Goal: Information Seeking & Learning: Learn about a topic

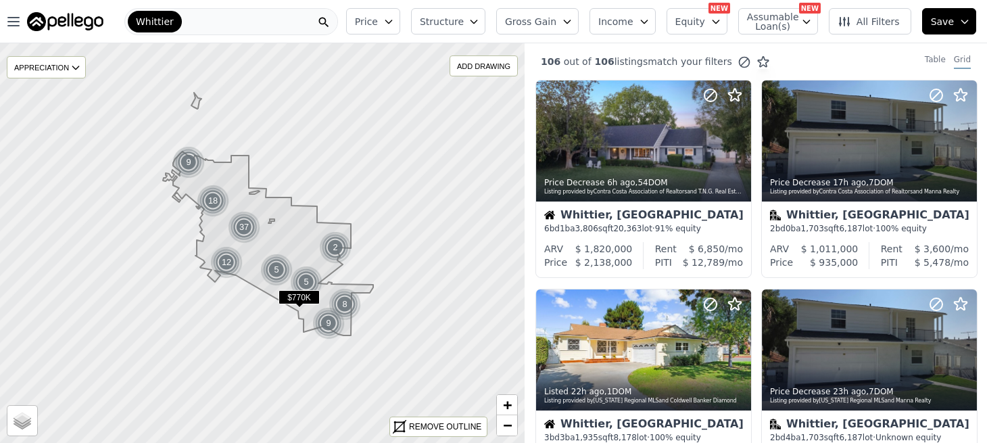
click at [400, 14] on button "Price" at bounding box center [373, 21] width 54 height 26
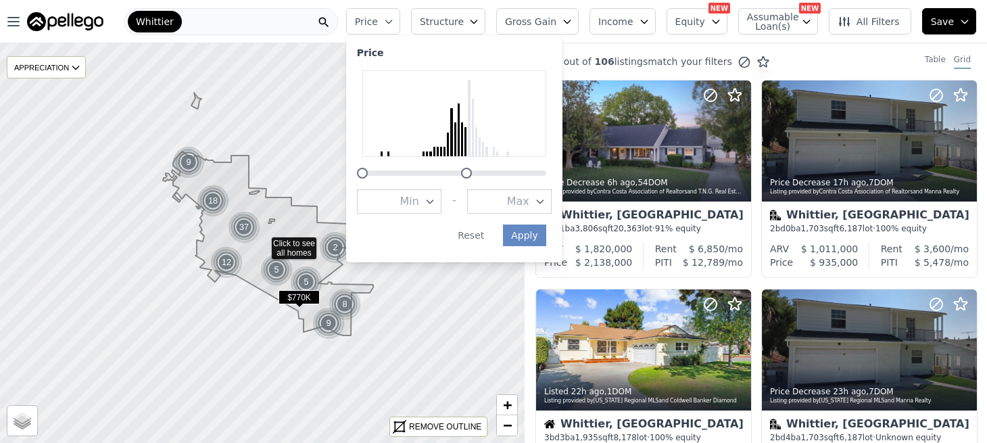
drag, startPoint x: 558, startPoint y: 168, endPoint x: 477, endPoint y: 175, distance: 80.7
click at [472, 175] on div at bounding box center [466, 173] width 11 height 11
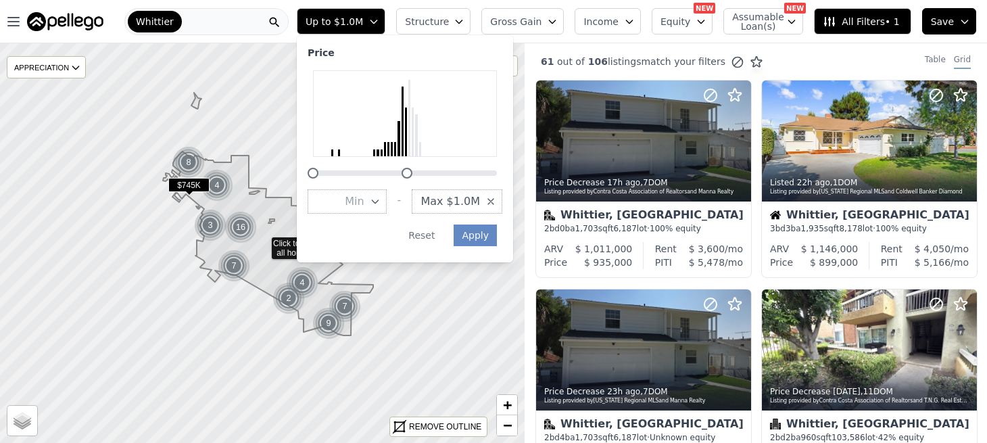
drag, startPoint x: 437, startPoint y: 175, endPoint x: 426, endPoint y: 175, distance: 10.1
click at [412, 175] on div at bounding box center [406, 173] width 11 height 11
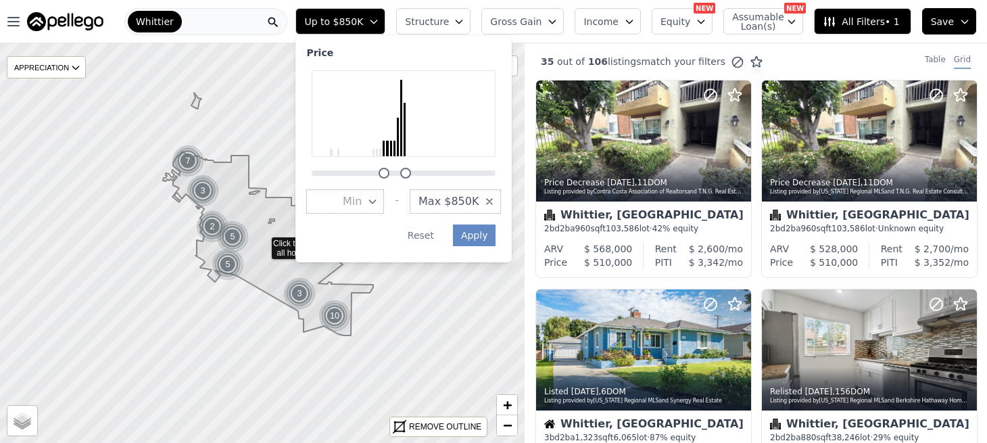
drag, startPoint x: 328, startPoint y: 172, endPoint x: 399, endPoint y: 188, distance: 72.7
click at [399, 188] on div "Price Min - Max $850K Apply Reset" at bounding box center [403, 148] width 216 height 227
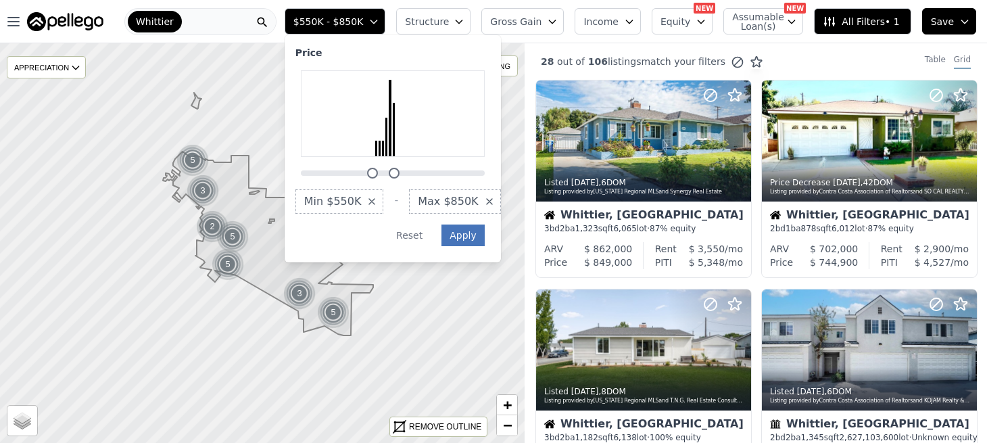
click at [480, 241] on button "Apply" at bounding box center [462, 235] width 43 height 22
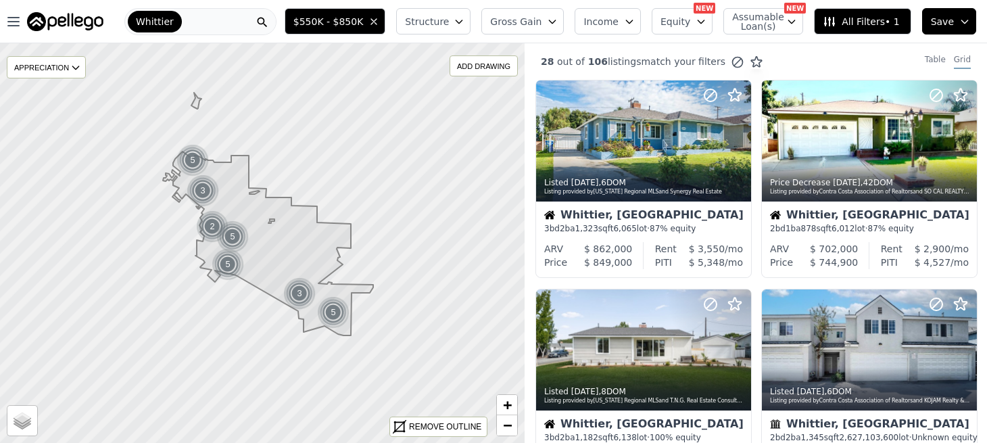
click at [556, 21] on button "Gross Gain" at bounding box center [522, 21] width 82 height 26
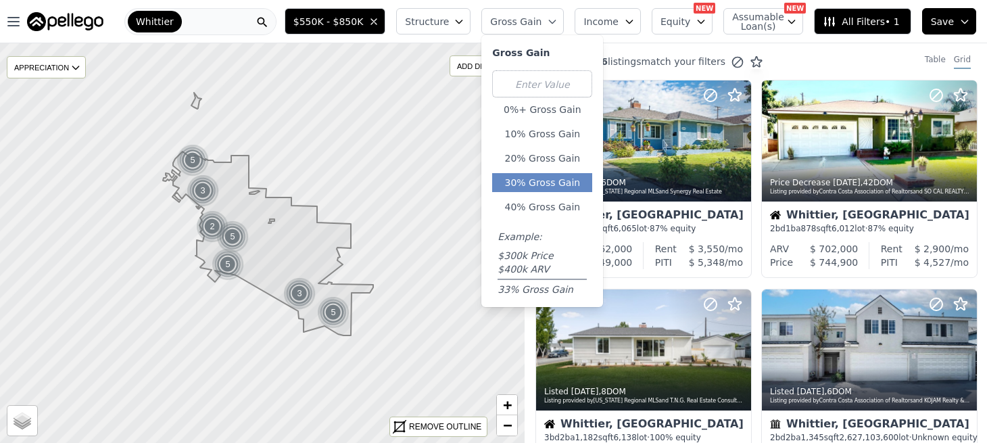
click at [565, 175] on button "30% Gross Gain" at bounding box center [542, 182] width 100 height 19
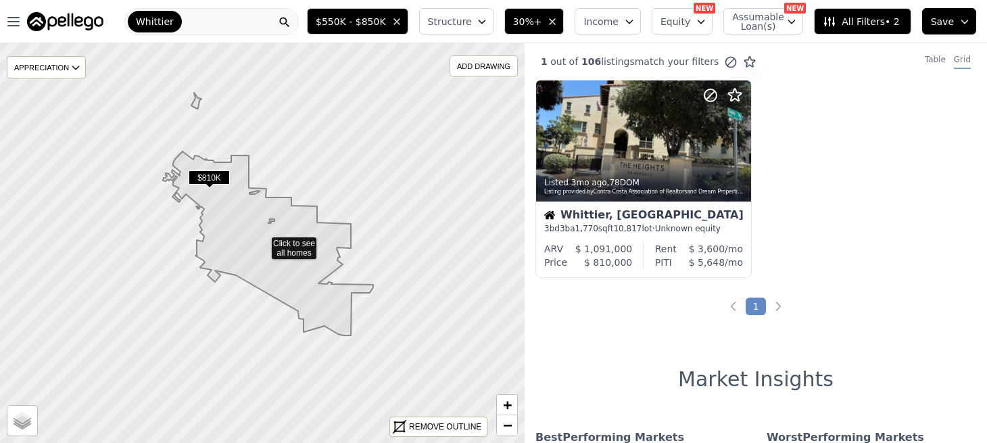
click at [542, 21] on span "30%+" at bounding box center [527, 22] width 29 height 14
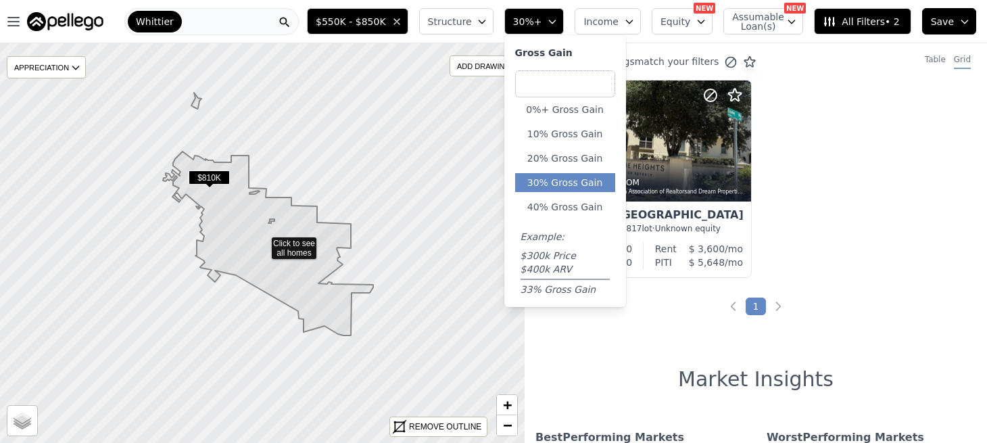
click at [562, 84] on input "number" at bounding box center [565, 83] width 100 height 27
type input "17"
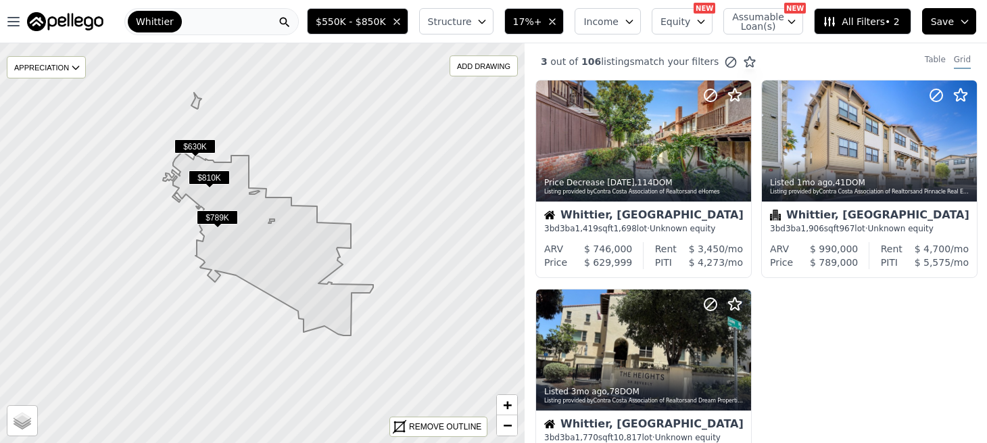
click at [451, 26] on span "Structure" at bounding box center [449, 22] width 43 height 14
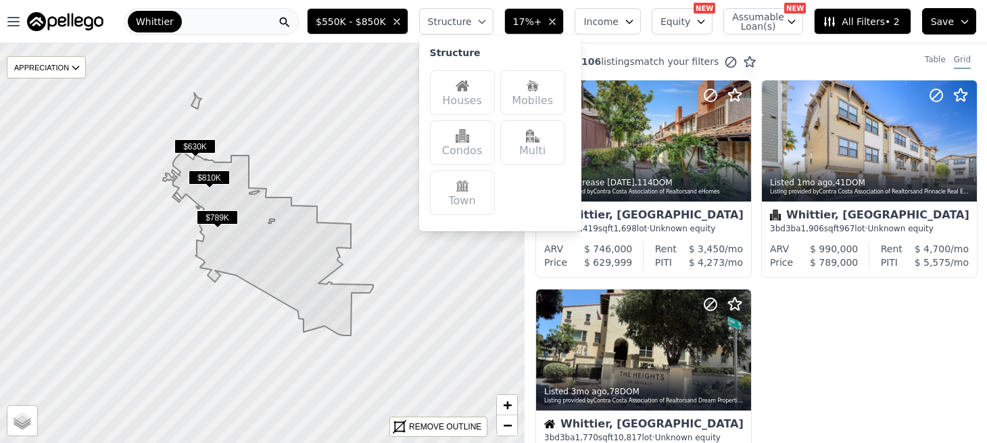
click at [492, 90] on div "Houses" at bounding box center [462, 92] width 65 height 45
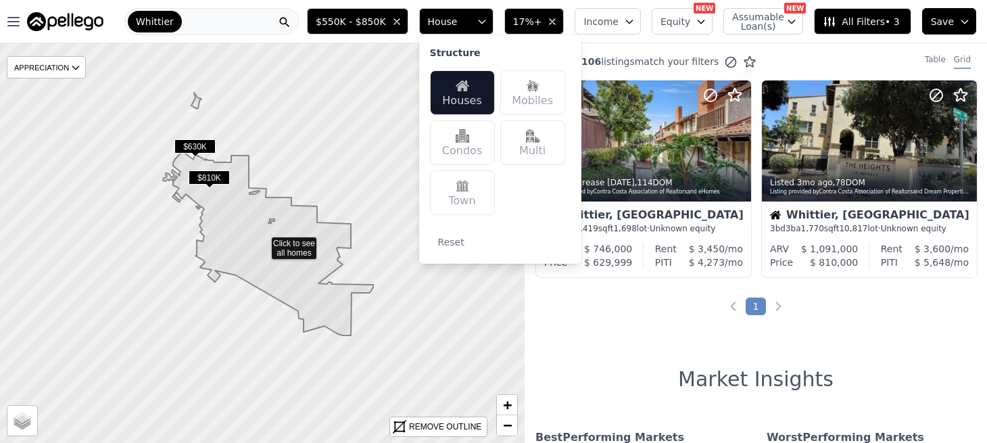
click at [906, 315] on div "2 out of 106 listings match your filters Table Grid Price Decrease 1w ago , 114…" at bounding box center [755, 264] width 462 height 443
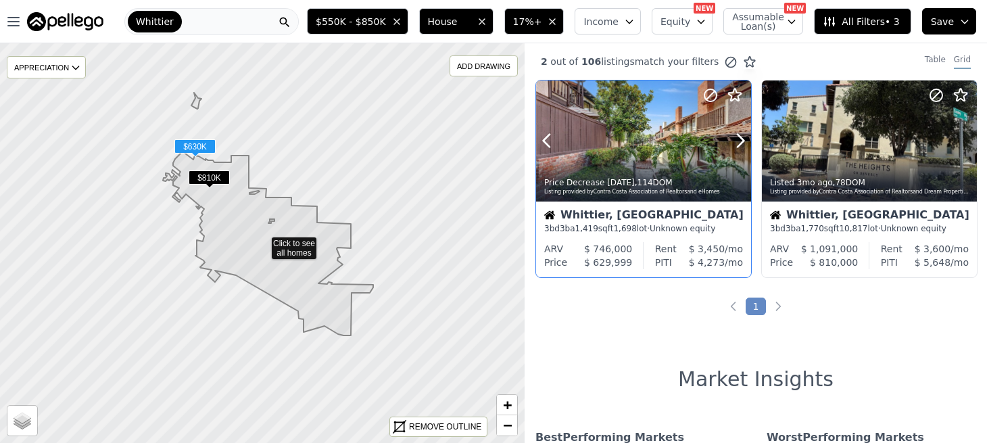
click at [677, 182] on div "Price Decrease 1w ago , 114 DOM" at bounding box center [644, 182] width 200 height 11
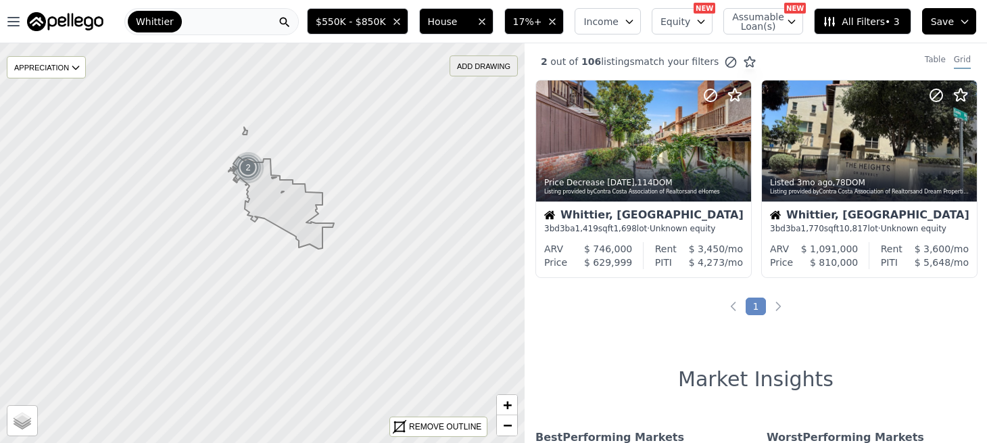
click at [479, 59] on div "ADD DRAWING" at bounding box center [483, 66] width 67 height 20
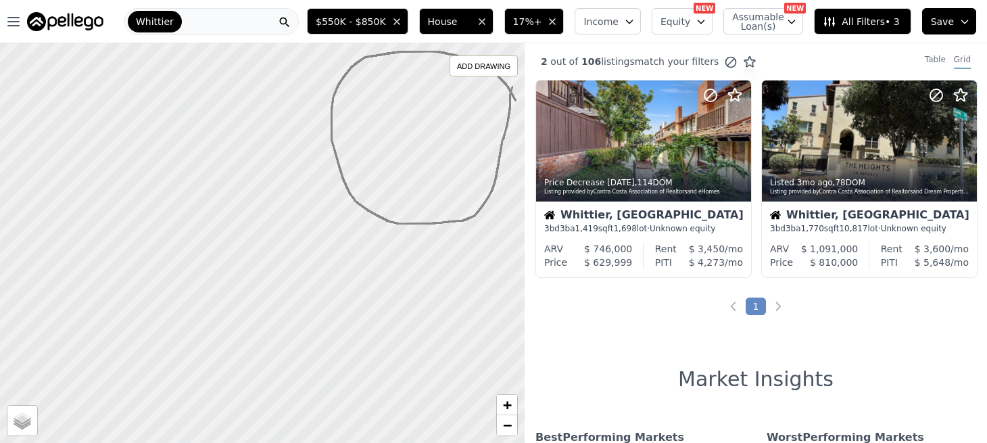
drag, startPoint x: 516, startPoint y: 101, endPoint x: 512, endPoint y: 87, distance: 14.6
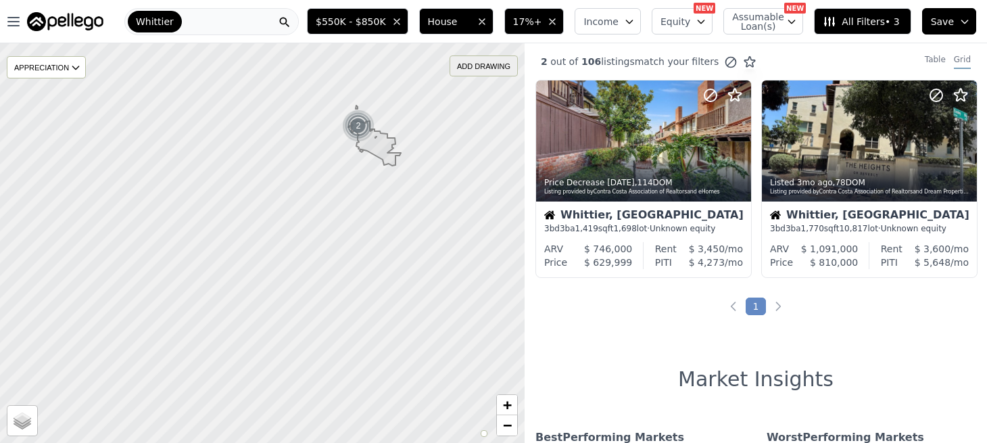
click at [493, 62] on div "ADD DRAWING" at bounding box center [483, 66] width 67 height 20
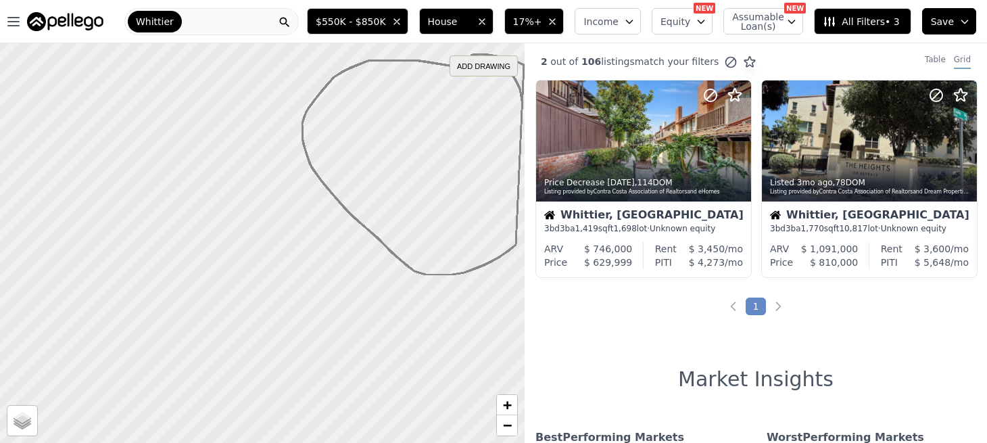
drag, startPoint x: 522, startPoint y: 105, endPoint x: 471, endPoint y: 55, distance: 71.7
click at [471, 55] on div "ADD DRAWING REMOVE ALL DRAWINGS Street Satellite + −" at bounding box center [262, 242] width 524 height 399
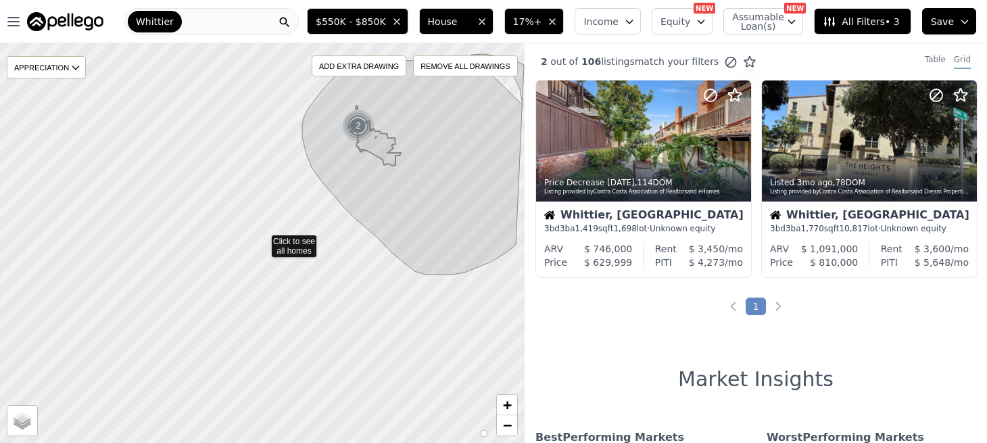
click at [195, 66] on icon at bounding box center [261, 242] width 633 height 483
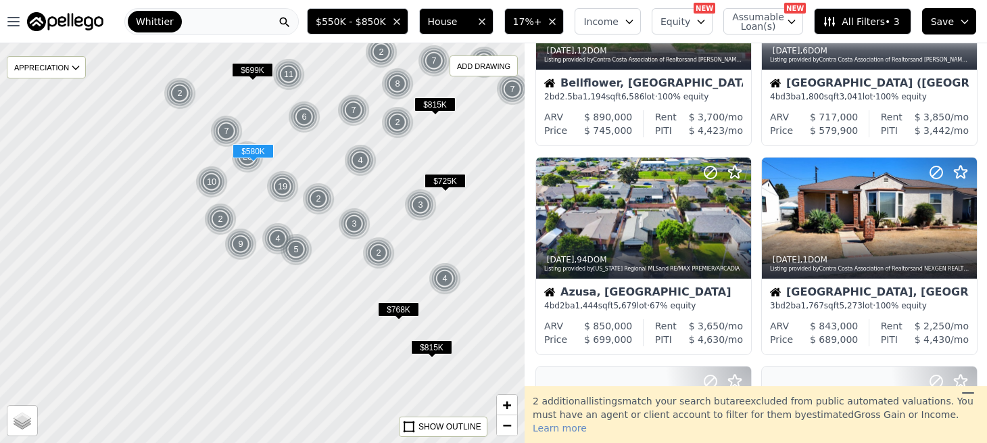
scroll to position [372, 0]
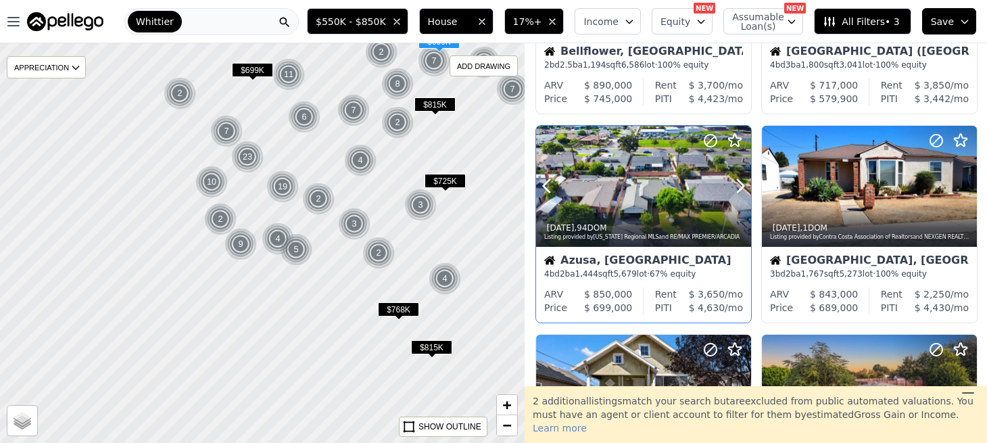
click at [670, 200] on div at bounding box center [707, 169] width 87 height 87
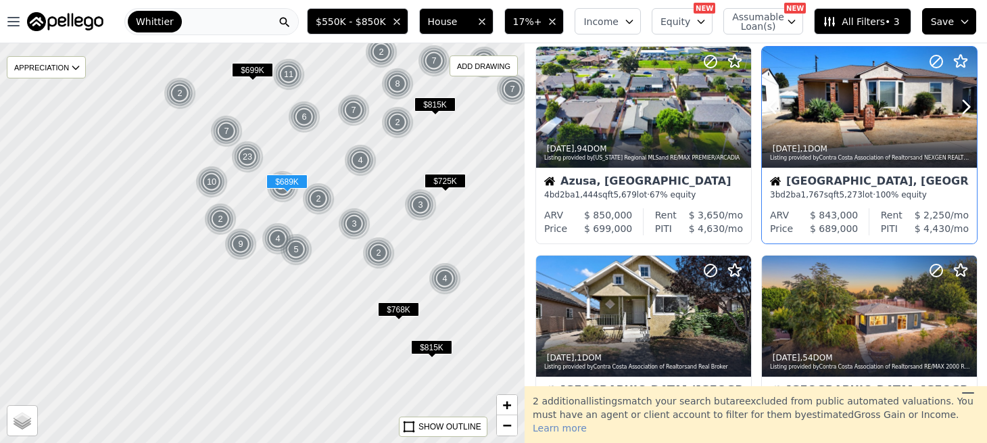
scroll to position [544, 0]
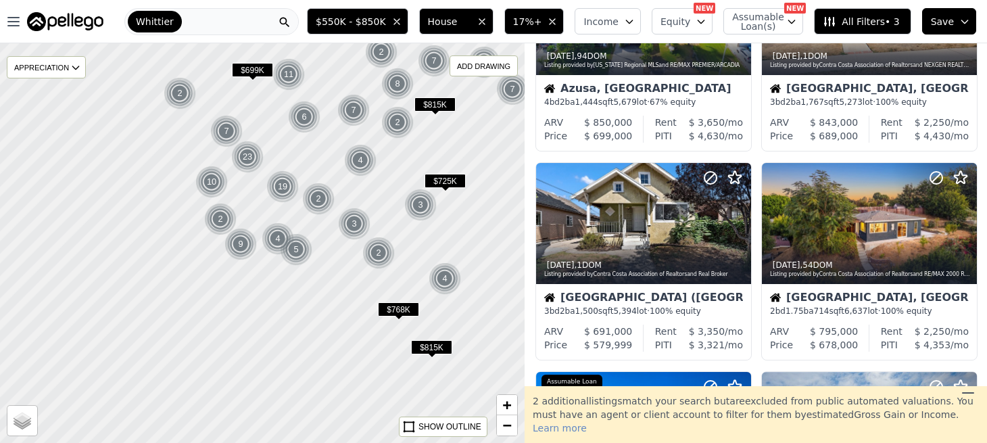
click at [542, 26] on span "17%+" at bounding box center [527, 22] width 29 height 14
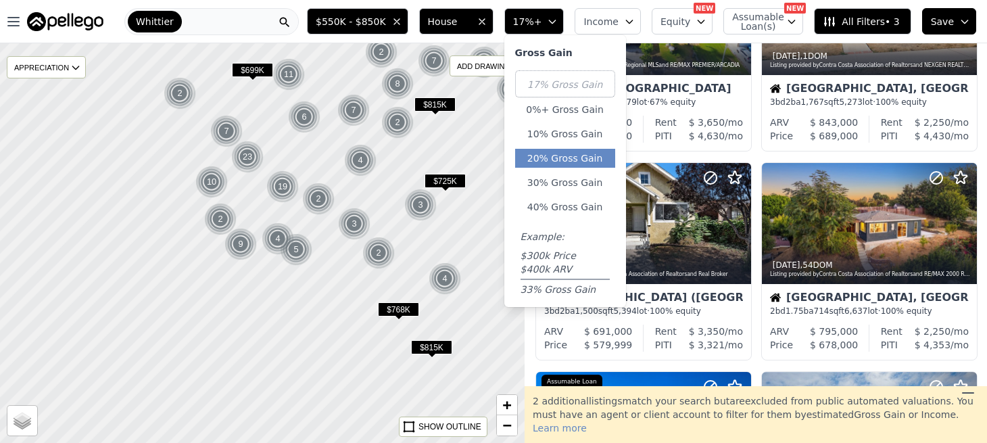
click at [581, 160] on button "20% Gross Gain" at bounding box center [565, 158] width 100 height 19
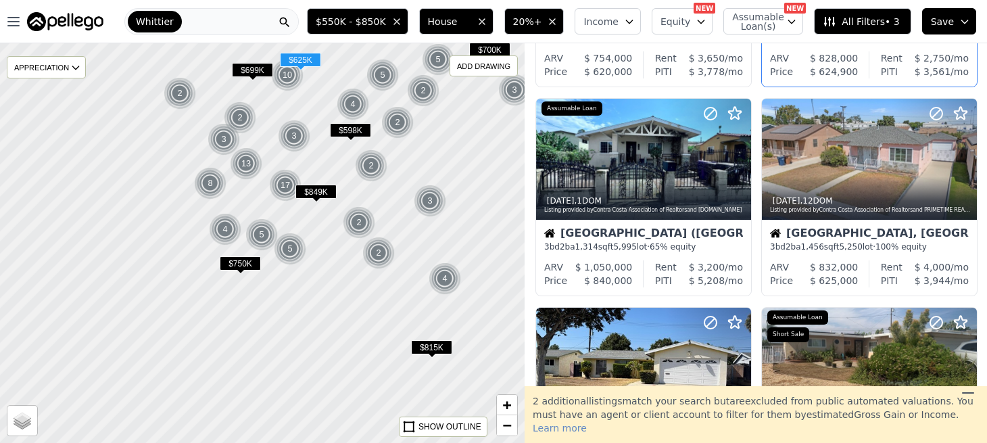
scroll to position [610, 0]
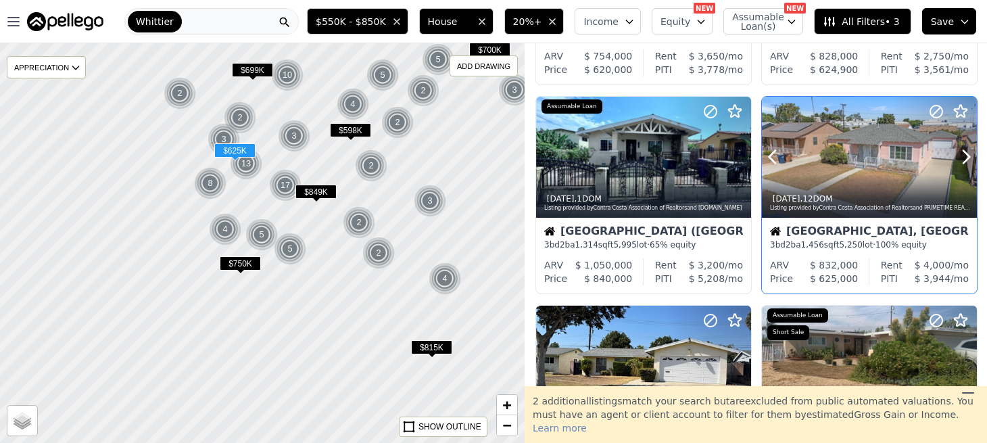
click at [831, 158] on div at bounding box center [869, 157] width 215 height 121
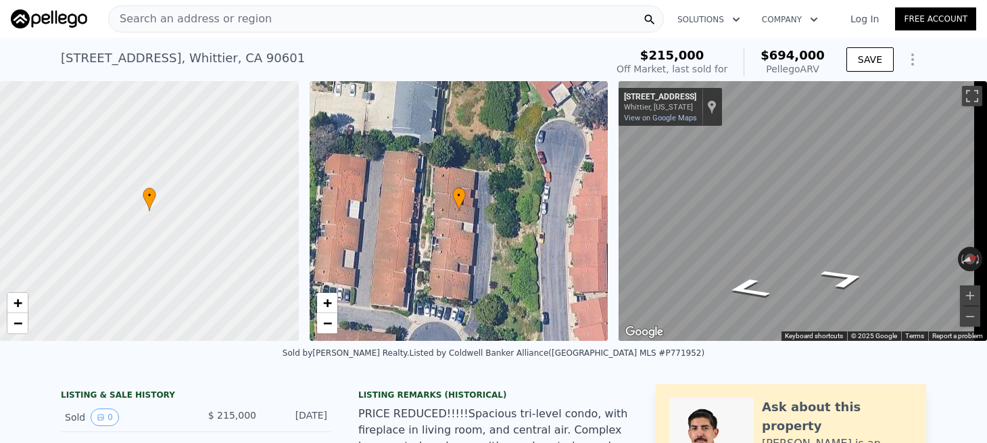
click at [370, 20] on div "Search an address or region" at bounding box center [386, 18] width 556 height 27
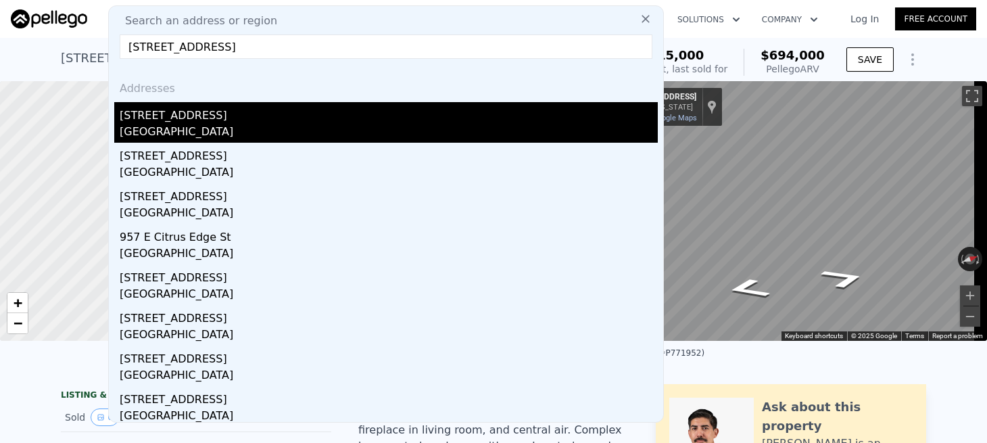
type input "962 E Citrus Edge St, Azusa, CA 91702"
click at [279, 114] on div "962 E Citrus Edge St" at bounding box center [389, 113] width 538 height 22
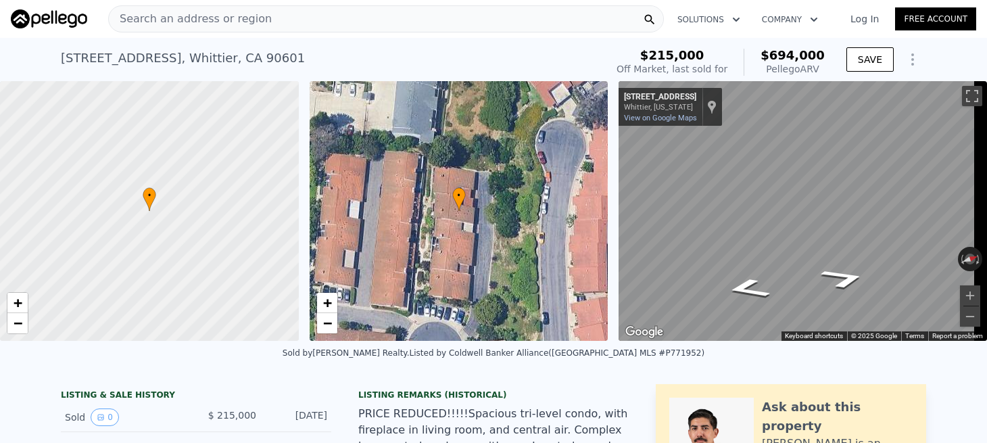
type input "3"
type input "2"
type input "1188"
type input "1864"
type input "5757"
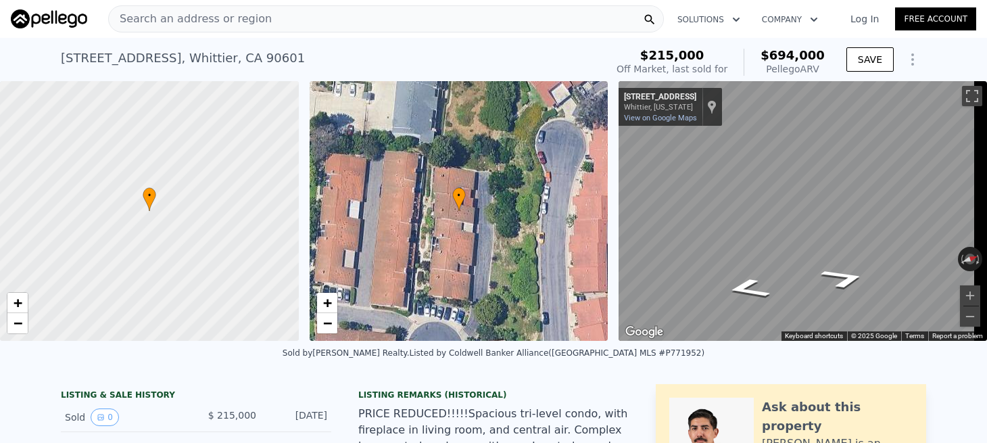
type input "9052"
type input "$ 850,000"
type input "6"
type input "$ 53,570"
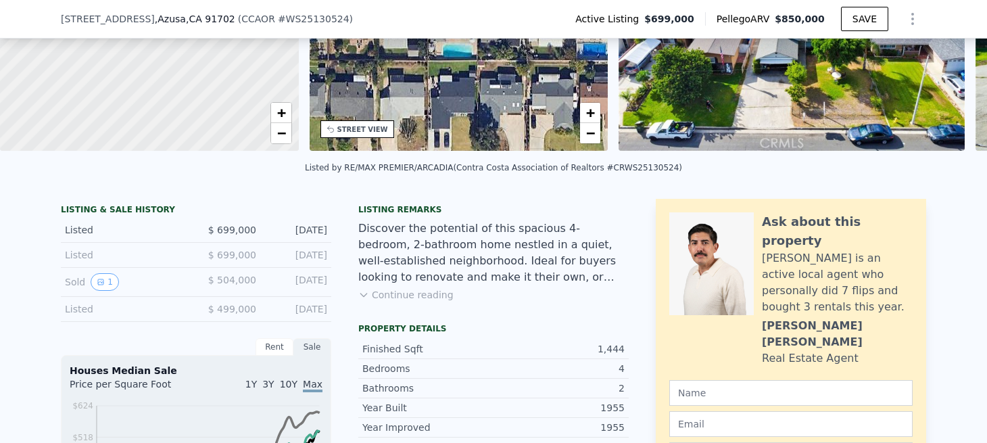
scroll to position [182, 0]
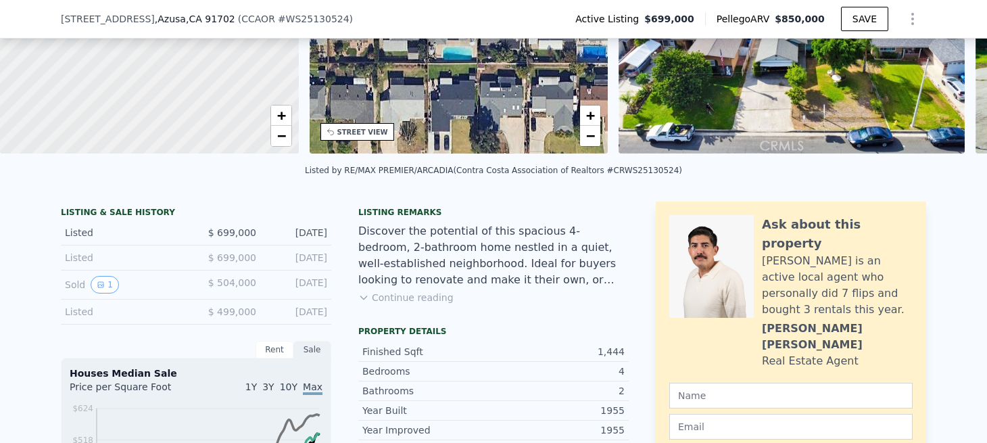
click at [427, 304] on button "Continue reading" at bounding box center [405, 298] width 95 height 14
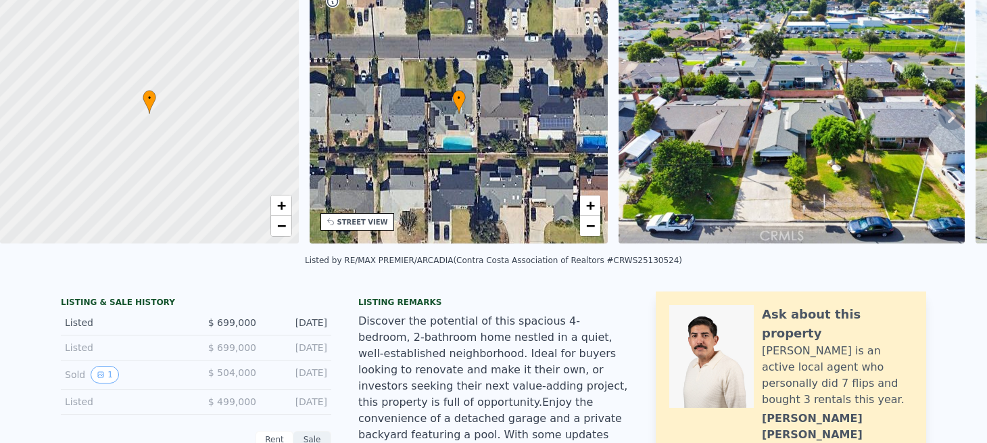
scroll to position [5, 0]
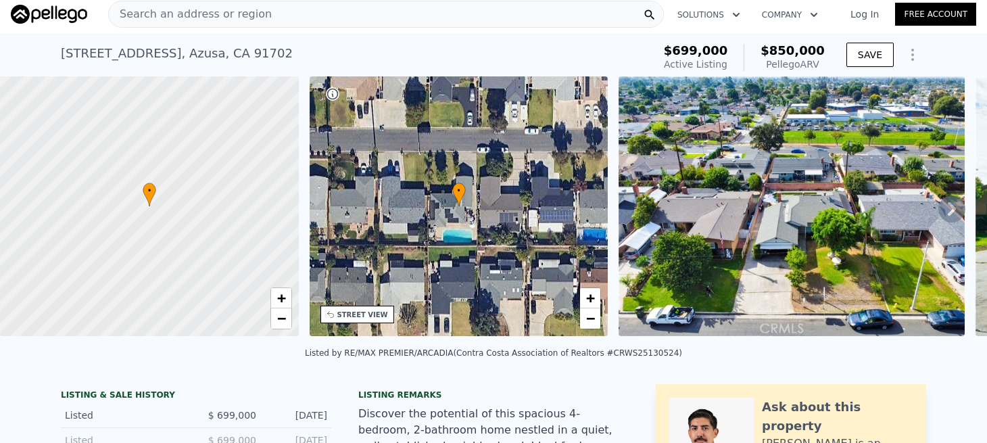
click at [938, 222] on icon at bounding box center [951, 208] width 27 height 27
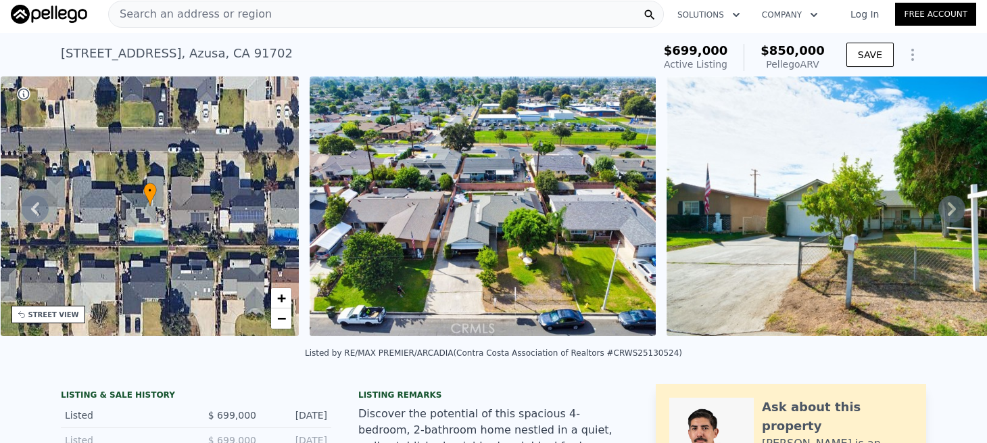
click at [944, 222] on icon at bounding box center [951, 208] width 27 height 27
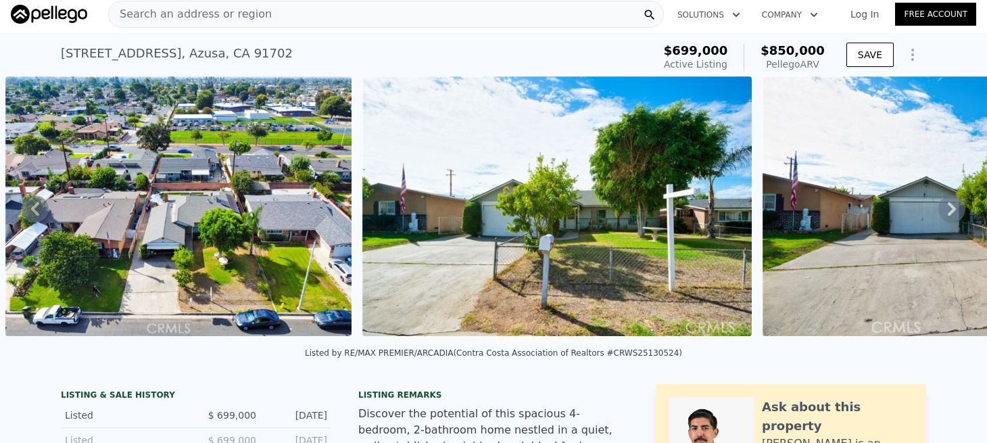
click at [944, 222] on icon at bounding box center [951, 208] width 27 height 27
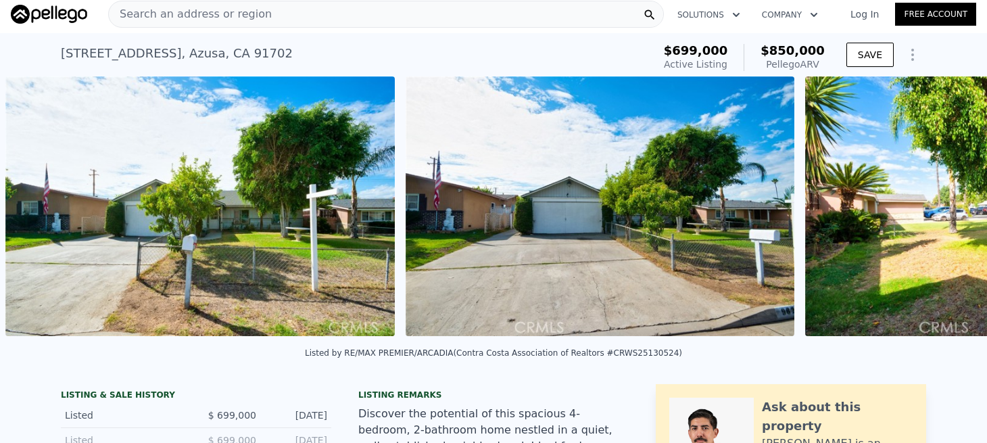
click at [944, 222] on div "• + − • + − STREET VIEW ← Move left → Move right ↑ Move up ↓ Move down + Zoom i…" at bounding box center [493, 208] width 987 height 264
click at [944, 222] on icon at bounding box center [951, 208] width 27 height 27
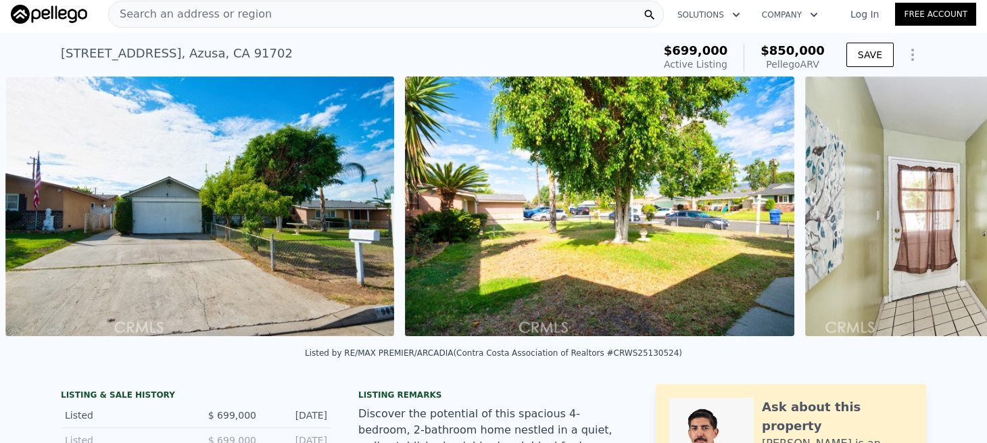
click at [944, 222] on div "• + − • + − STREET VIEW ← Move left → Move right ↑ Move up ↓ Move down + Zoom i…" at bounding box center [493, 208] width 987 height 264
click at [944, 222] on icon at bounding box center [951, 208] width 27 height 27
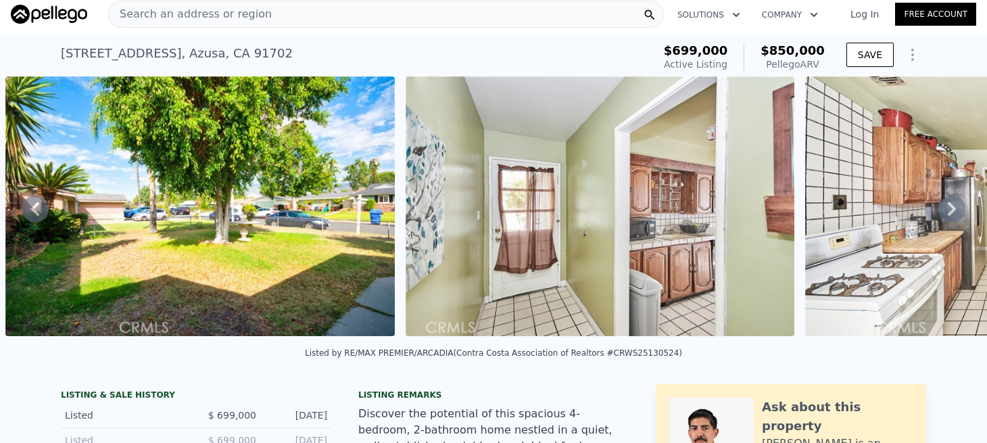
click at [944, 222] on icon at bounding box center [951, 208] width 27 height 27
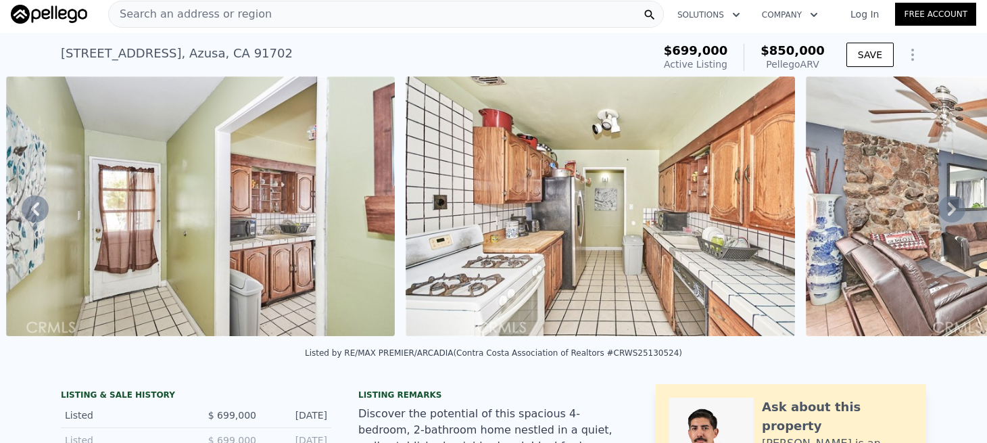
click at [944, 222] on icon at bounding box center [951, 208] width 27 height 27
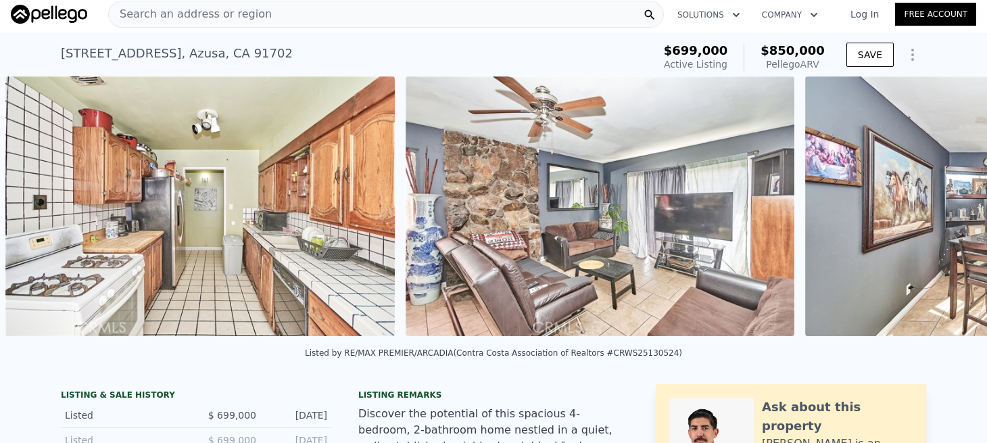
click at [944, 222] on div "• + − • + − STREET VIEW ← Move left → Move right ↑ Move up ↓ Move down + Zoom i…" at bounding box center [493, 208] width 987 height 264
click at [944, 222] on icon at bounding box center [951, 208] width 27 height 27
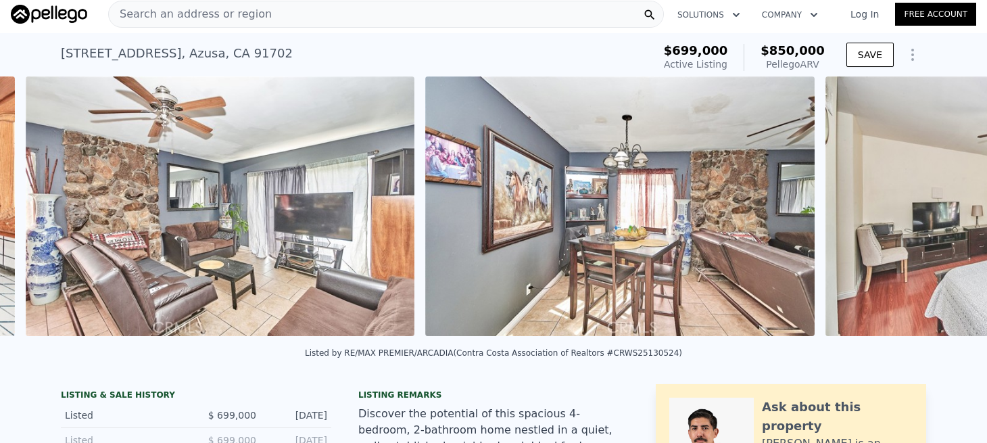
scroll to position [0, 2974]
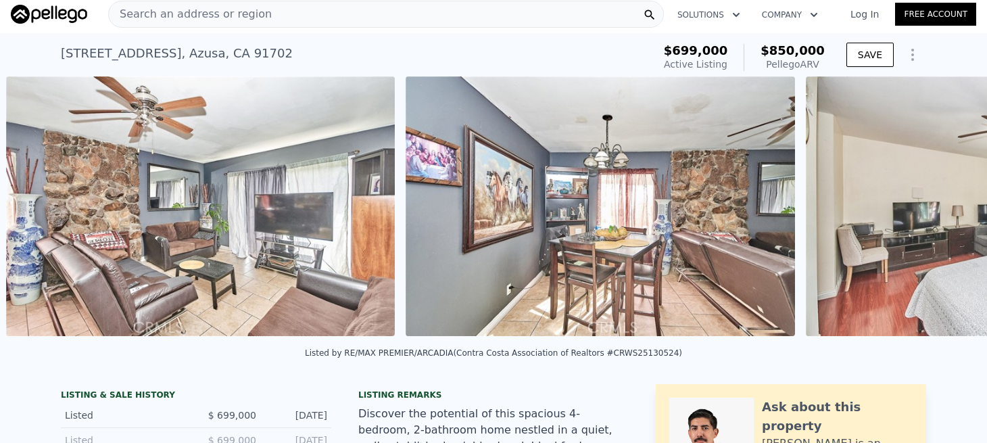
click at [944, 222] on img at bounding box center [1000, 206] width 389 height 260
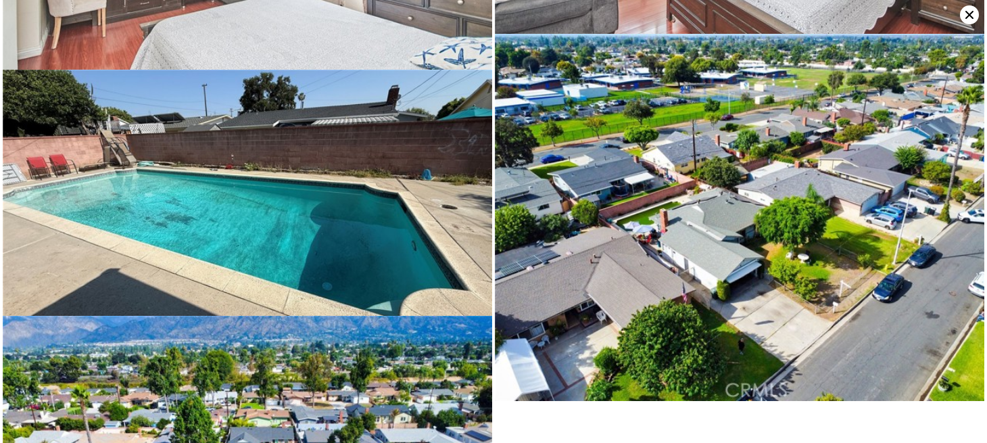
scroll to position [1457, 0]
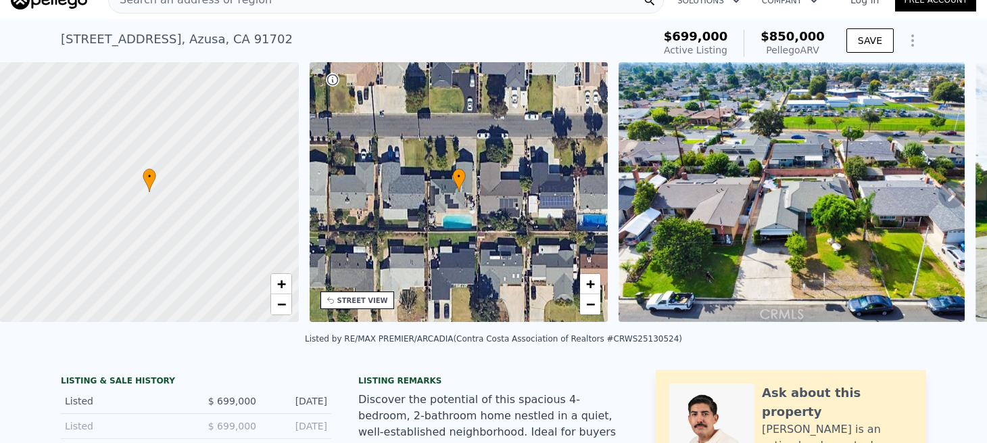
scroll to position [122, 0]
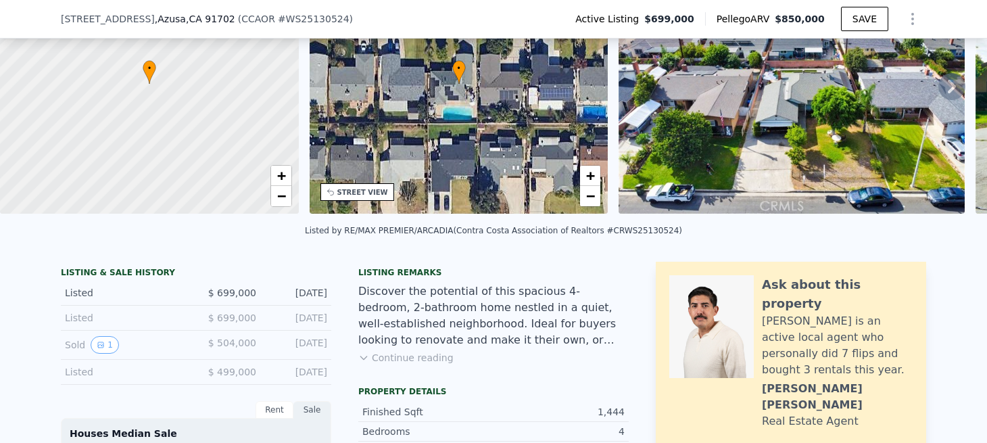
click at [541, 296] on div "Discover the potential of this spacious 4-bedroom, 2-bathroom home nestled in a…" at bounding box center [493, 315] width 270 height 65
click at [400, 364] on button "Continue reading" at bounding box center [405, 358] width 95 height 14
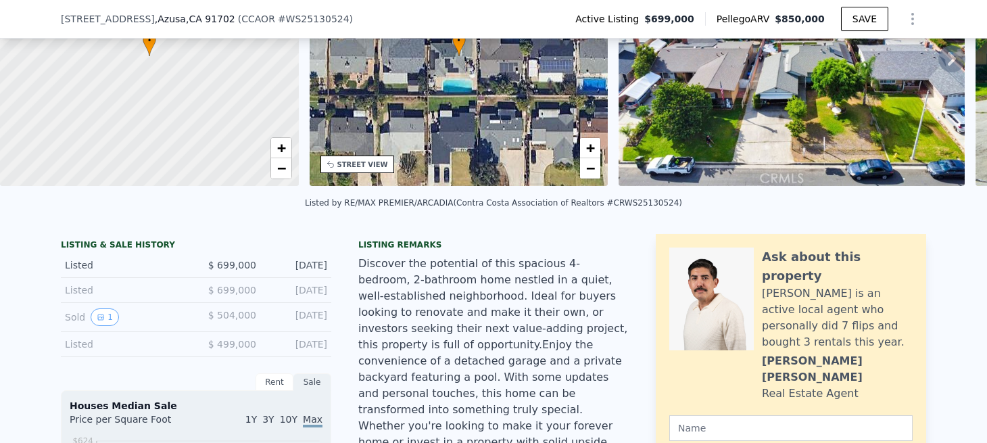
scroll to position [5, 0]
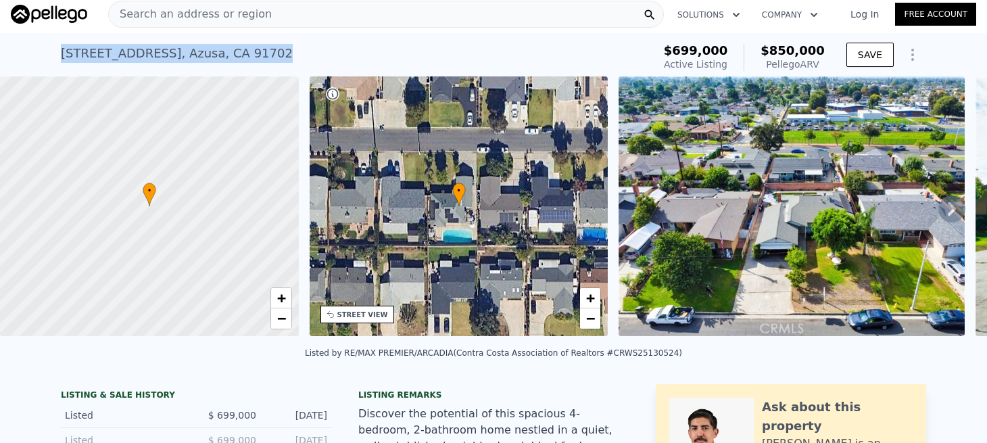
drag, startPoint x: 283, startPoint y: 60, endPoint x: 47, endPoint y: 49, distance: 236.8
click at [47, 49] on div "962 E Citrus Edge St , Azusa , CA 91702 Active at $699k (~ARV $850k ) $699,000 …" at bounding box center [493, 54] width 987 height 43
copy div "962 E Citrus Edge St , Azusa , CA 91702"
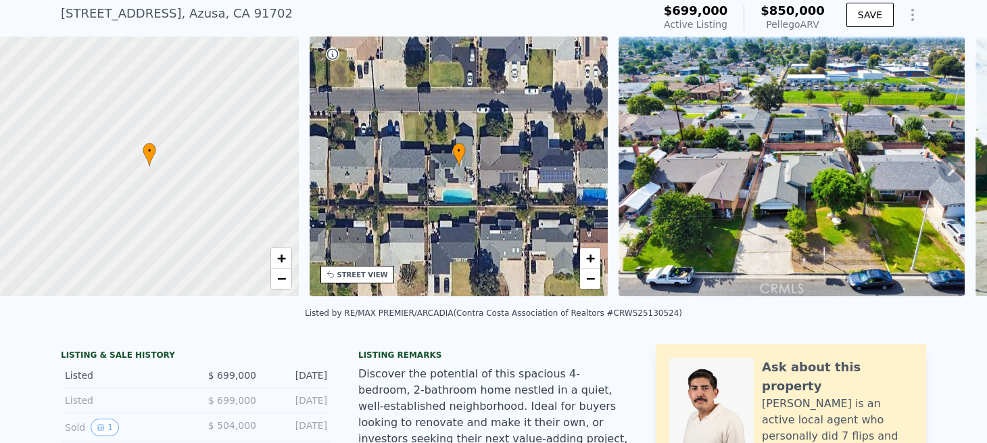
scroll to position [132, 0]
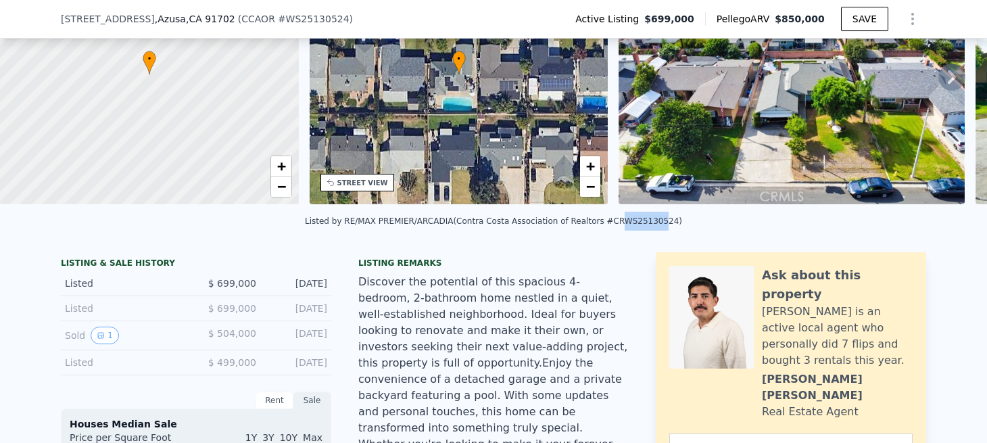
drag, startPoint x: 607, startPoint y: 230, endPoint x: 648, endPoint y: 237, distance: 41.2
click at [648, 237] on div "Listed by RE/MAX PREMIER/ARCADIA (Contra Costa Association of Realtors #CRWS251…" at bounding box center [493, 225] width 987 height 32
click at [618, 237] on div "Listed by RE/MAX PREMIER/ARCADIA (Contra Costa Association of Realtors #CRWS251…" at bounding box center [493, 225] width 987 height 32
drag, startPoint x: 615, startPoint y: 235, endPoint x: 649, endPoint y: 233, distance: 33.9
click at [647, 226] on div "Listed by RE/MAX PREMIER/ARCADIA (Contra Costa Association of Realtors #CRWS251…" at bounding box center [493, 220] width 377 height 9
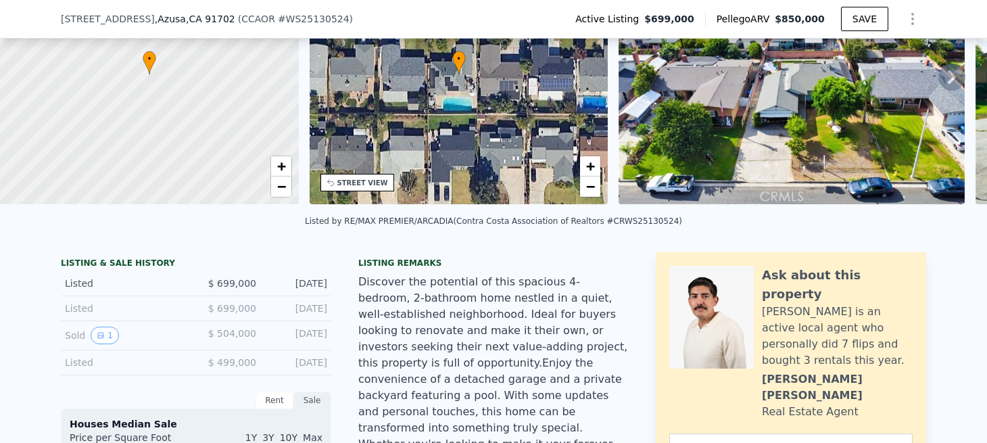
click at [656, 226] on div "Listed by RE/MAX PREMIER/ARCADIA (Contra Costa Association of Realtors #CRWS251…" at bounding box center [493, 220] width 377 height 9
click at [665, 233] on div "Listed by RE/MAX PREMIER/ARCADIA (Contra Costa Association of Realtors #CRWS251…" at bounding box center [493, 225] width 987 height 32
drag, startPoint x: 662, startPoint y: 233, endPoint x: 612, endPoint y: 233, distance: 50.0
click at [612, 226] on div "Listed by RE/MAX PREMIER/ARCADIA (Contra Costa Association of Realtors #CRWS251…" at bounding box center [493, 220] width 377 height 9
copy div "WS25130524"
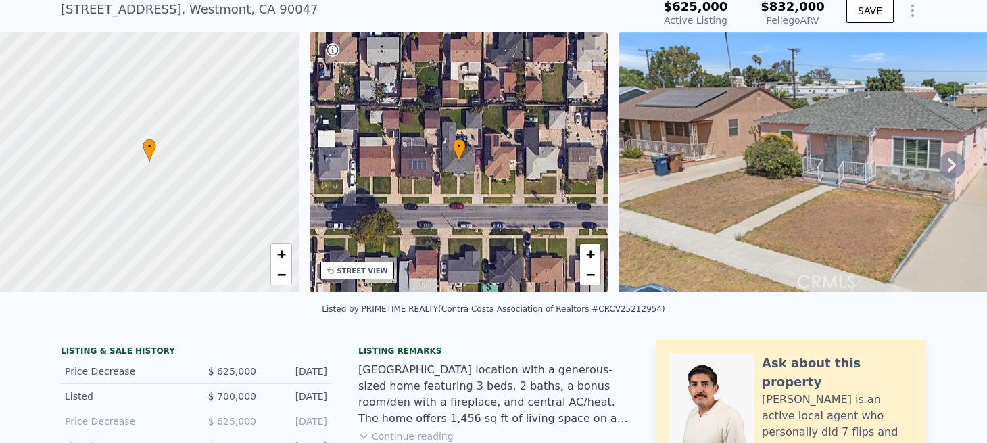
scroll to position [328, 0]
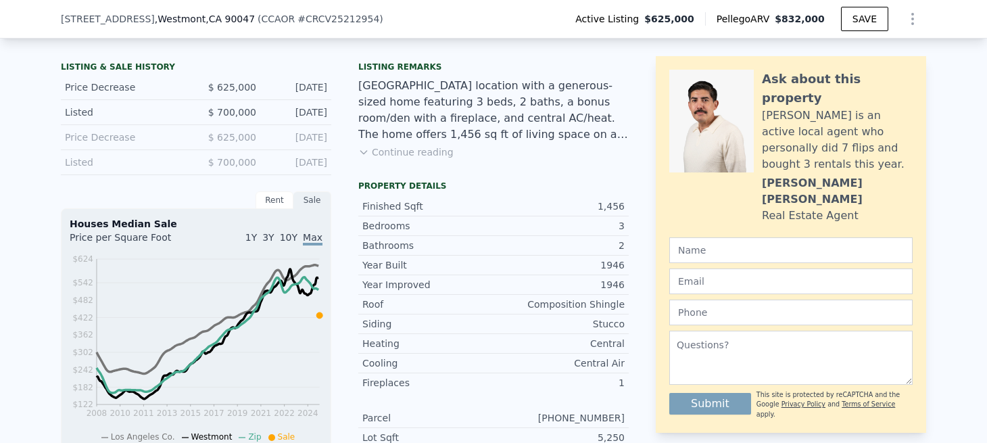
click at [397, 159] on button "Continue reading" at bounding box center [405, 152] width 95 height 14
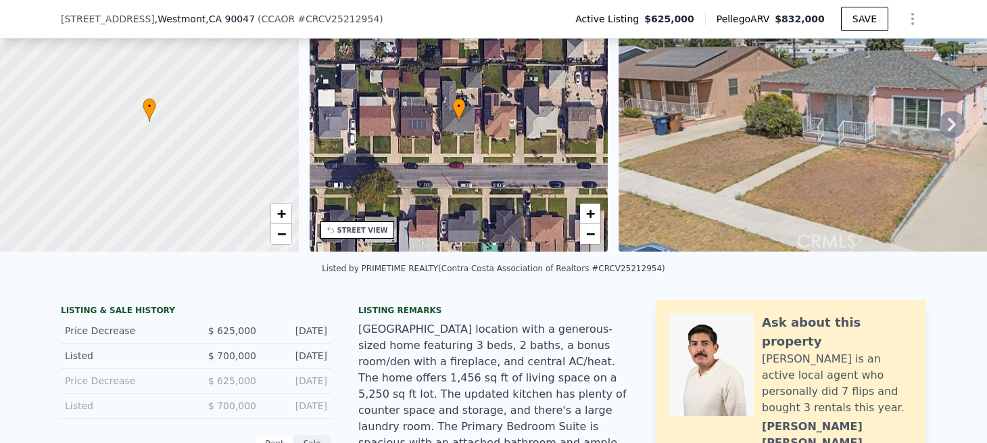
scroll to position [5, 0]
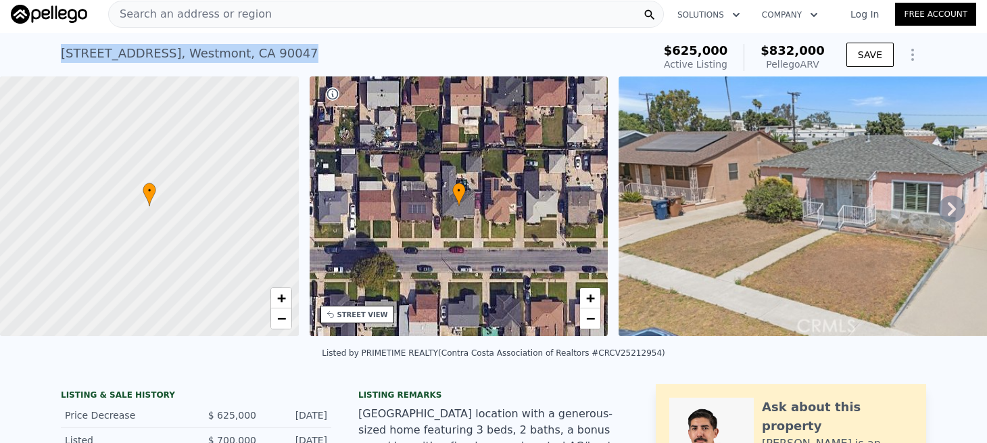
drag, startPoint x: 303, startPoint y: 53, endPoint x: 22, endPoint y: 62, distance: 281.3
click at [22, 62] on div "[STREET_ADDRESS] Active at $625k (~ARV $832k ) $625,000 Active Listing $832,000…" at bounding box center [493, 54] width 987 height 43
copy div "[STREET_ADDRESS]"
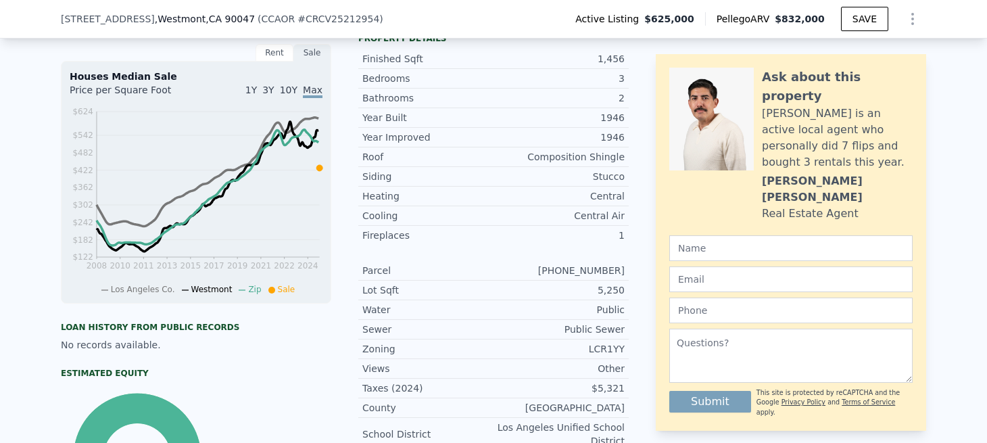
scroll to position [472, 0]
